Goal: Navigation & Orientation: Go to known website

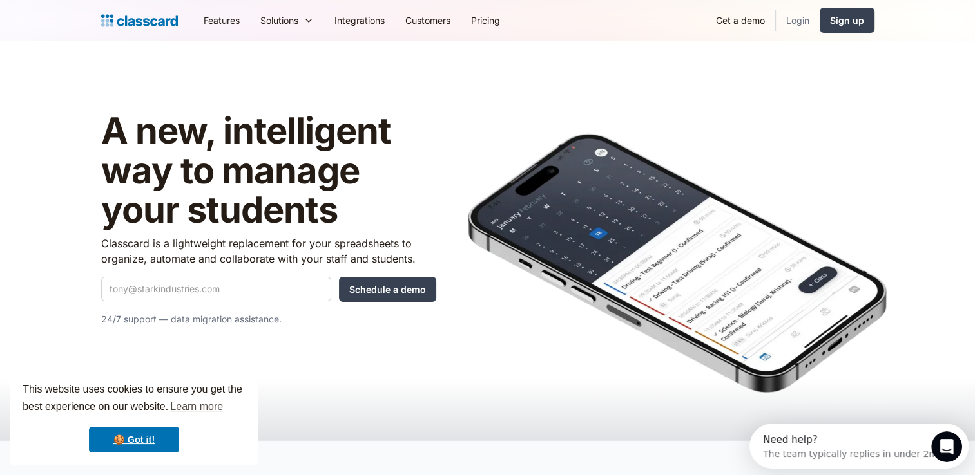
click at [798, 19] on link "Login" at bounding box center [798, 20] width 44 height 29
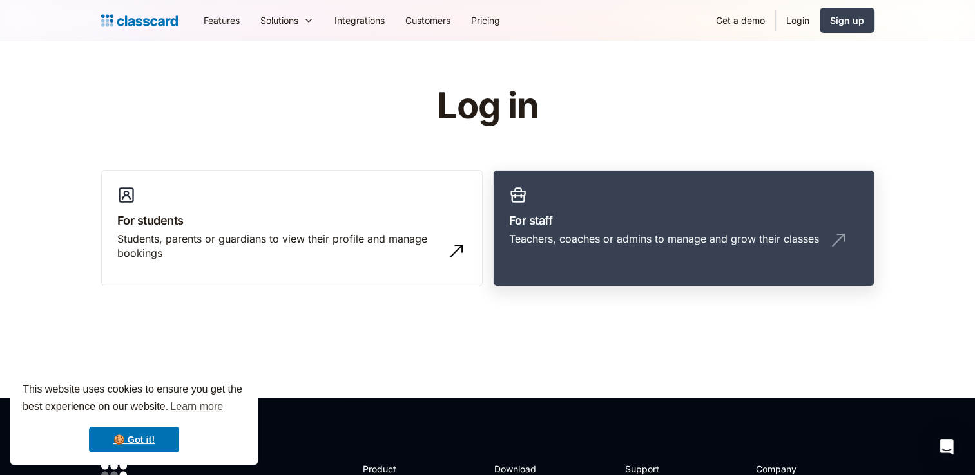
click at [597, 210] on link "For staff Teachers, coaches or admins to manage and grow their classes" at bounding box center [683, 228] width 381 height 117
